Goal: Task Accomplishment & Management: Use online tool/utility

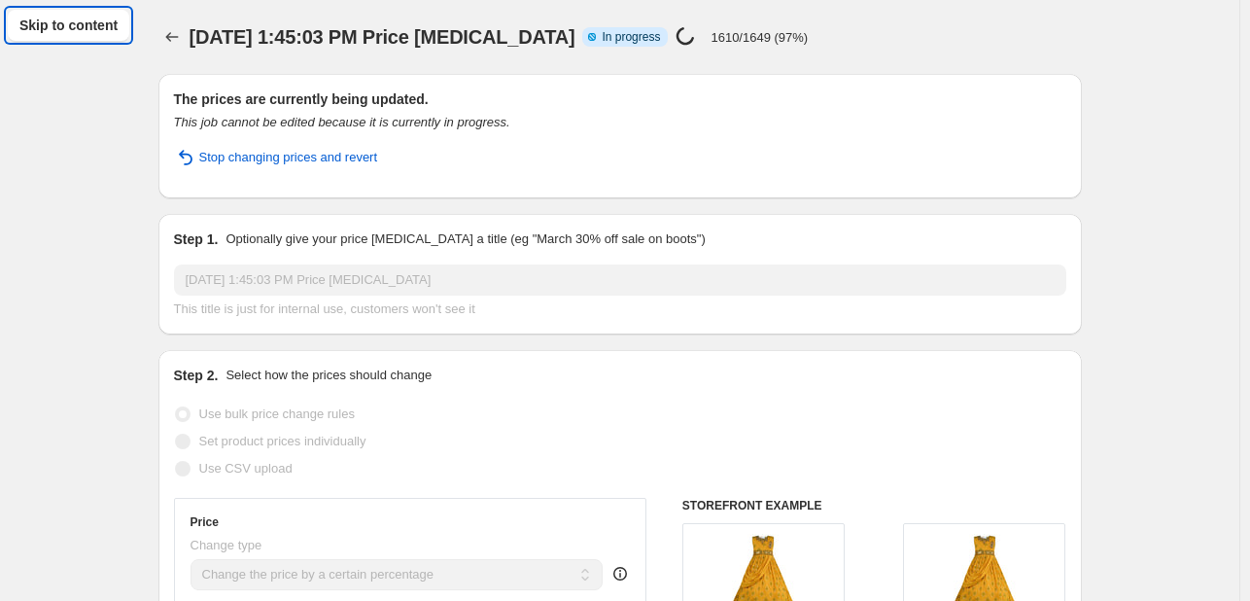
select select "percentage"
select select "collection"
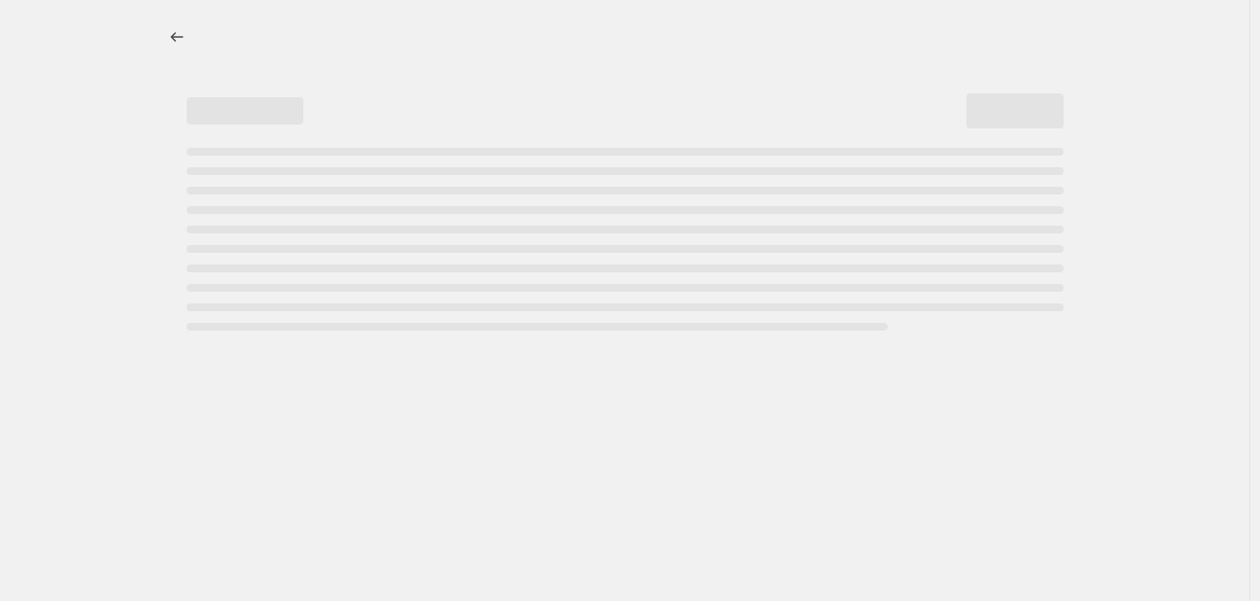
select select "percentage"
select select "collection"
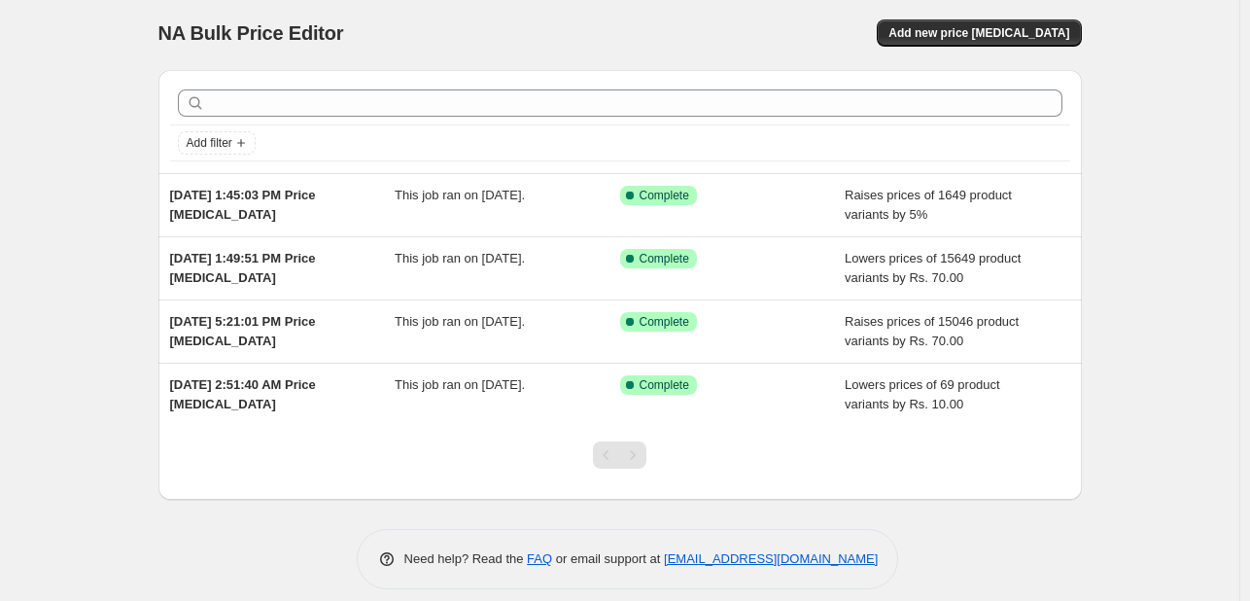
scroll to position [19, 0]
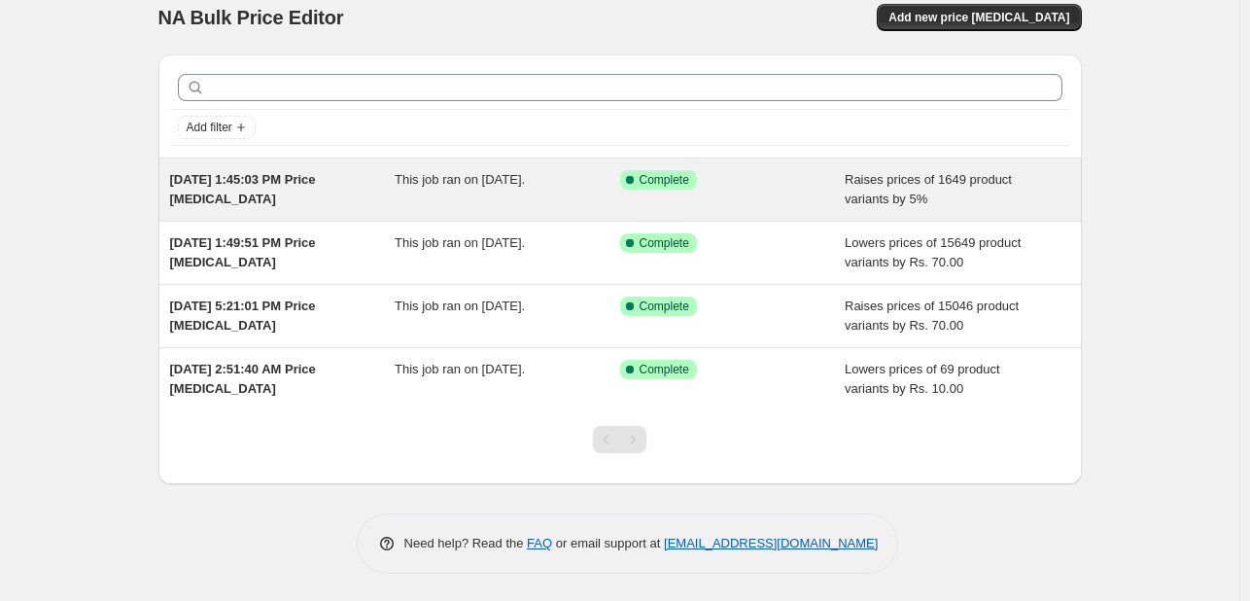
click at [280, 184] on span "[DATE] 1:45:03 PM Price [MEDICAL_DATA]" at bounding box center [243, 189] width 146 height 34
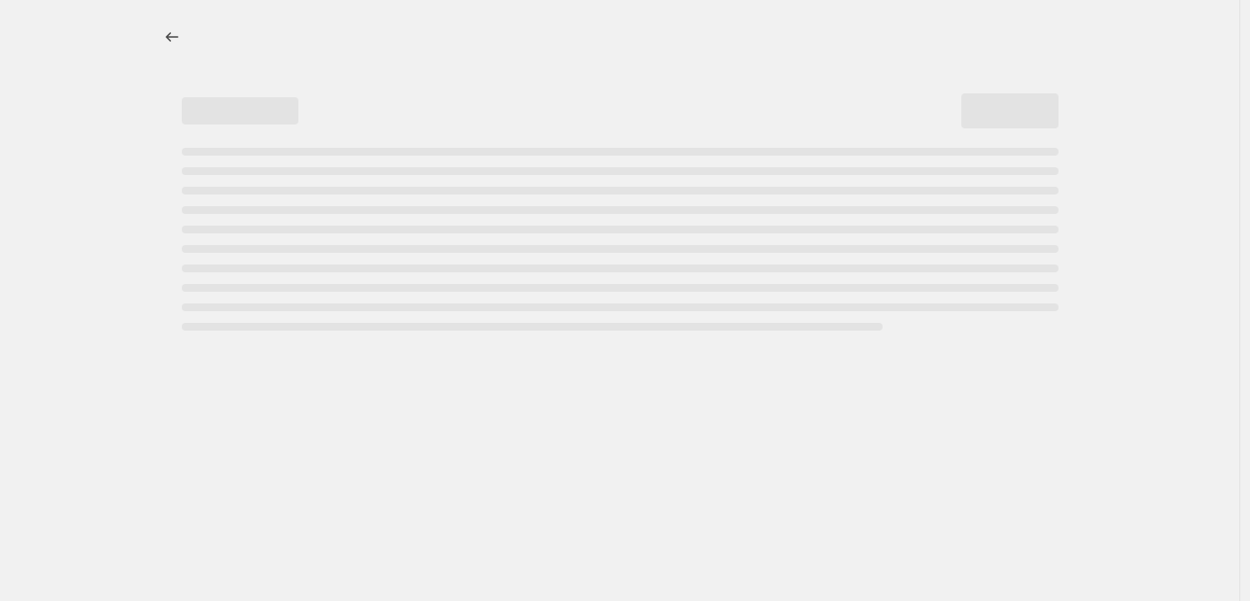
select select "percentage"
select select "collection"
